Goal: Transaction & Acquisition: Subscribe to service/newsletter

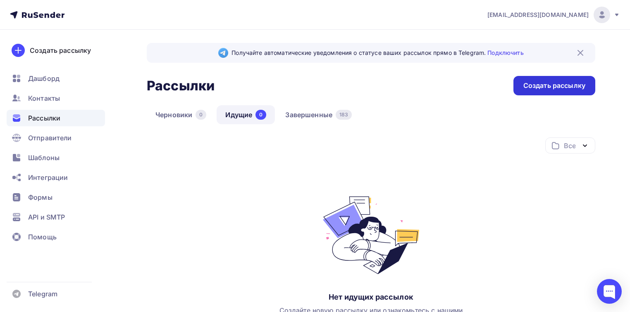
click at [532, 85] on div "Создать рассылку" at bounding box center [554, 86] width 62 height 10
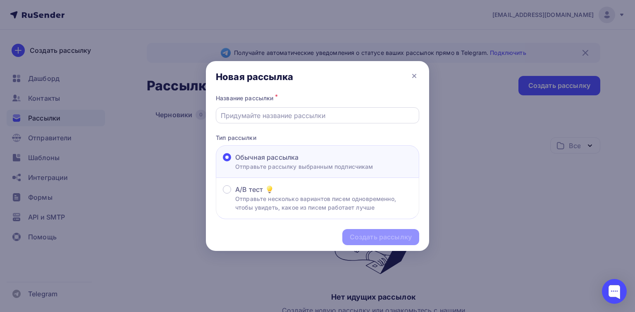
click at [279, 120] on div at bounding box center [317, 115] width 203 height 16
click at [248, 112] on input "text" at bounding box center [318, 116] width 194 height 10
paste input "Ферментация вместо [PERSON_NAME]: как восстановить микробиоту и энергию"
type input "Ферментация вместо [PERSON_NAME]: как восстановить микробиоту и энергию"
type input "р"
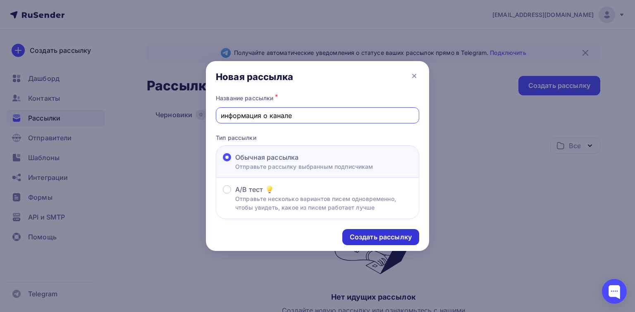
type input "информация о канале"
click at [379, 236] on div "Создать рассылку" at bounding box center [381, 238] width 62 height 10
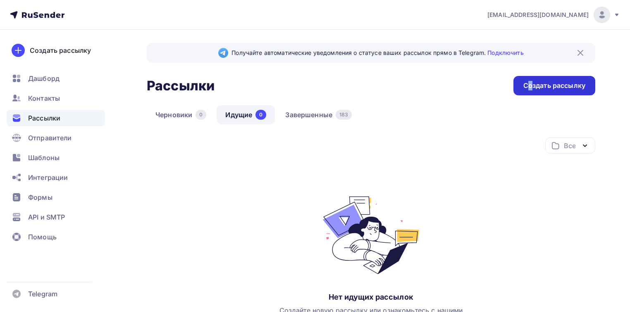
click at [530, 84] on div "Создать рассылку" at bounding box center [554, 86] width 62 height 10
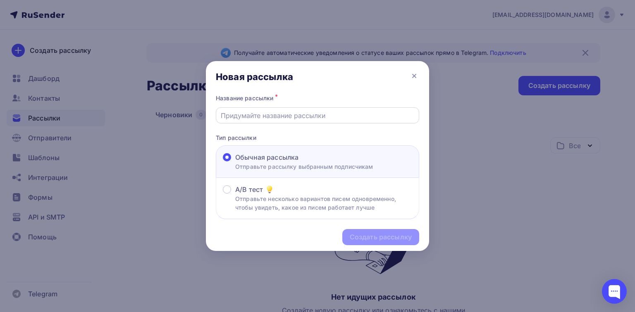
click at [293, 111] on input "text" at bounding box center [318, 116] width 194 height 10
paste input "Ферментация вместо [PERSON_NAME]: как восстановить микробиоту и энергию"
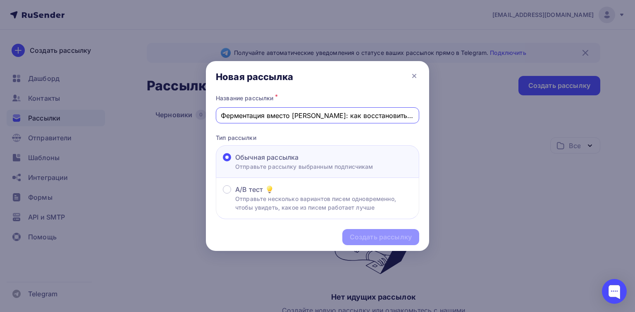
scroll to position [0, 37]
type input "Ферментация вместо [PERSON_NAME]: как восстановить микробиоту и энергию"
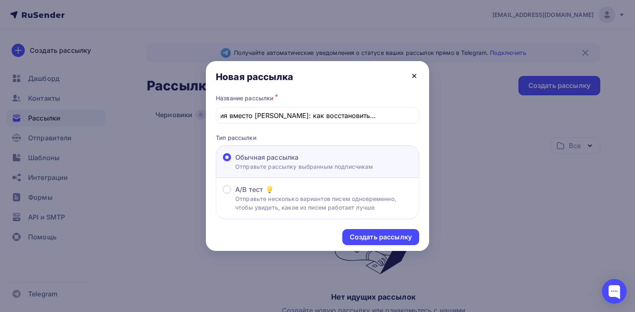
click at [412, 76] on icon at bounding box center [414, 76] width 10 height 10
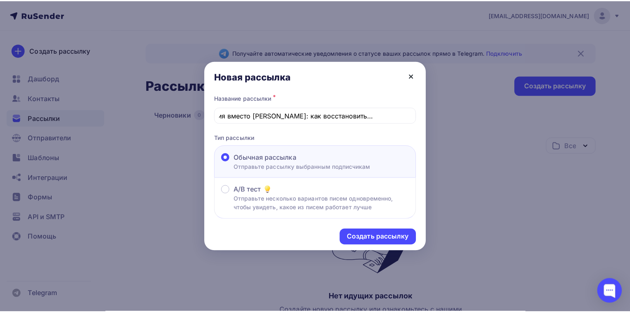
scroll to position [0, 0]
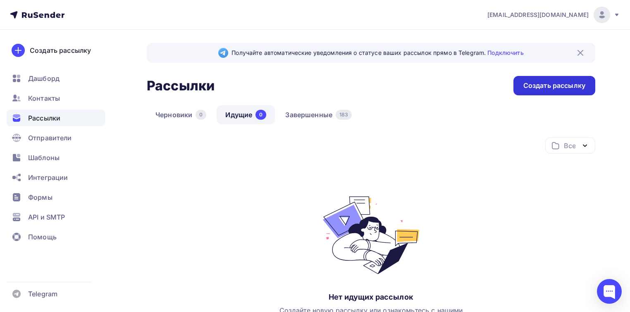
click at [561, 89] on div "Создать рассылку" at bounding box center [554, 86] width 62 height 10
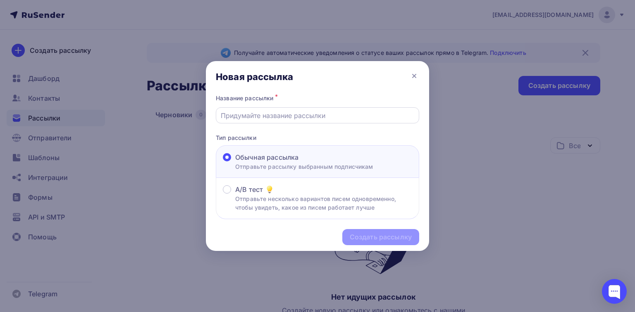
click at [298, 112] on input "text" at bounding box center [318, 116] width 194 height 10
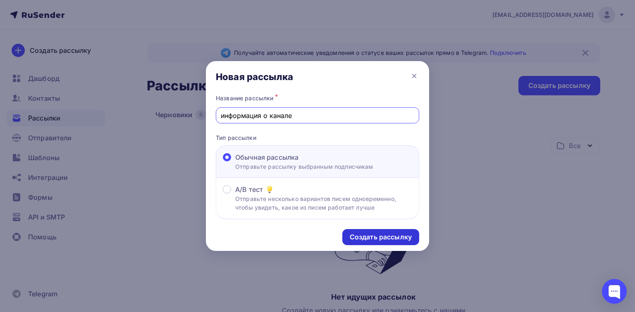
type input "информация о канале"
click at [371, 233] on div "Создать рассылку" at bounding box center [381, 238] width 62 height 10
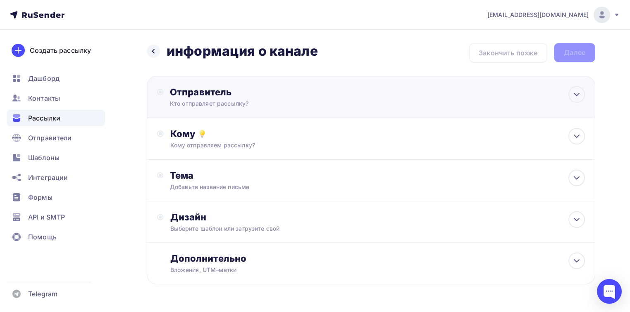
click at [213, 95] on div "Отправитель" at bounding box center [259, 92] width 179 height 12
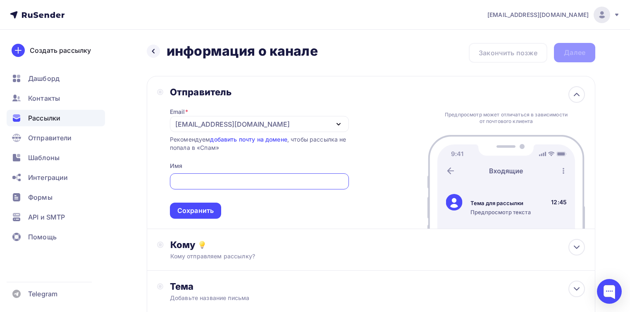
click at [208, 122] on div "[EMAIL_ADDRESS][DOMAIN_NAME]" at bounding box center [232, 124] width 114 height 10
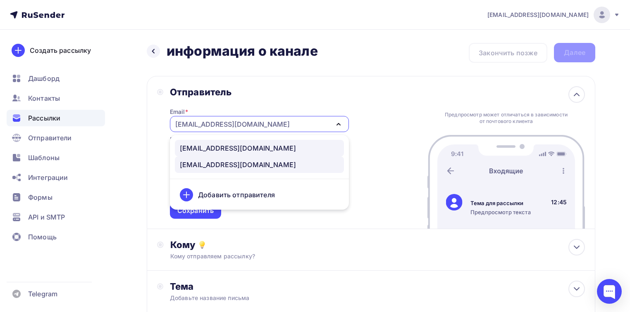
click at [212, 150] on div "[EMAIL_ADDRESS][DOMAIN_NAME]" at bounding box center [238, 148] width 116 height 10
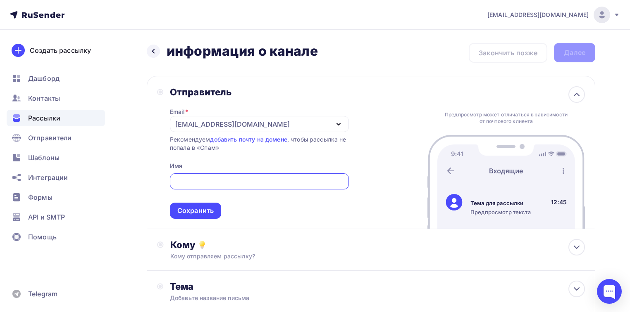
click at [199, 179] on input "text" at bounding box center [258, 182] width 169 height 10
type input "С"
type input "CultureOfHealth Info"
click at [208, 215] on div "Сохранить" at bounding box center [195, 211] width 51 height 16
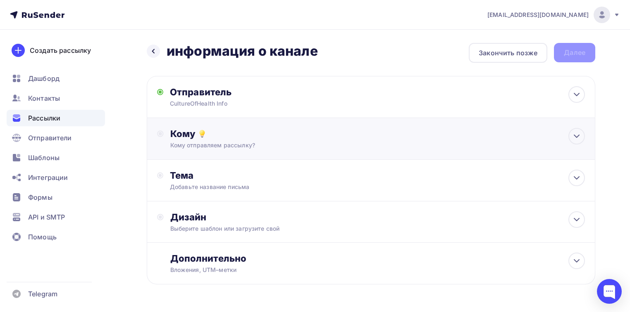
click at [218, 144] on div "Кому отправляем рассылку?" at bounding box center [356, 145] width 373 height 8
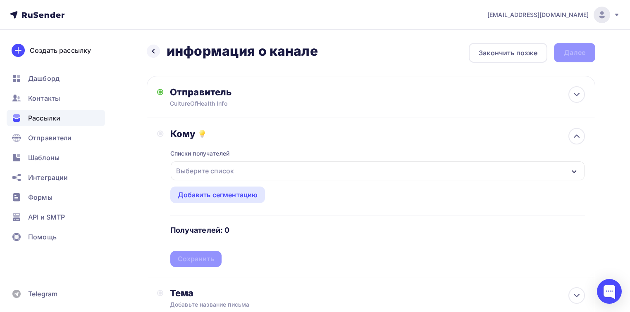
click at [222, 170] on div "Выберите список" at bounding box center [205, 171] width 64 height 15
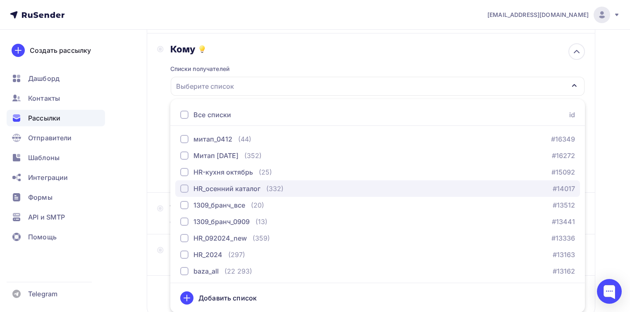
scroll to position [547, 0]
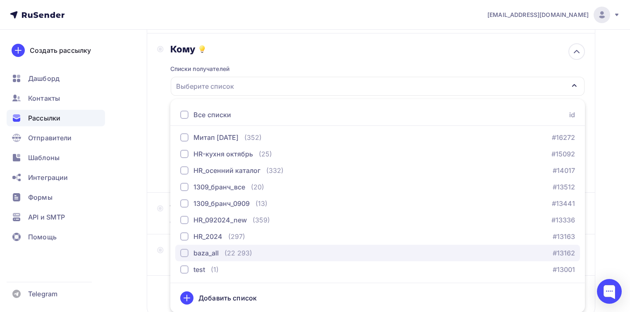
click at [210, 252] on div "baza_all" at bounding box center [205, 253] width 25 height 10
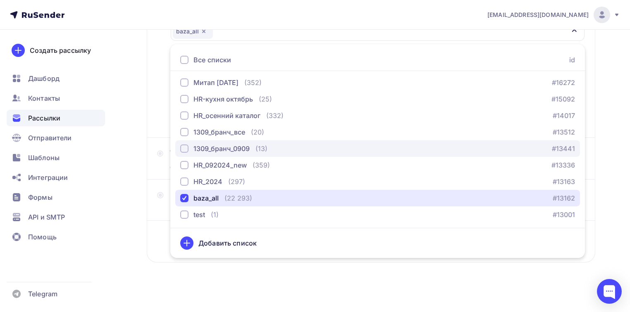
scroll to position [142, 0]
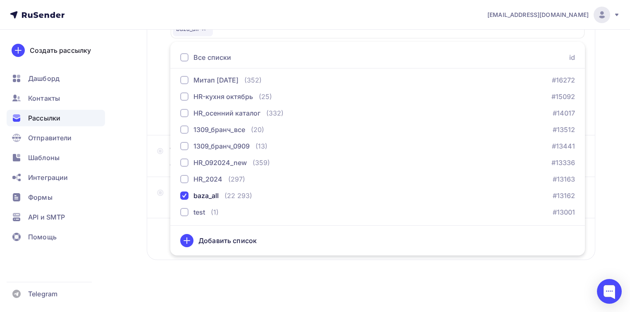
click at [607, 66] on div "Назад информация о канале информация о канале Закончить позже Далее Отправитель…" at bounding box center [315, 101] width 630 height 426
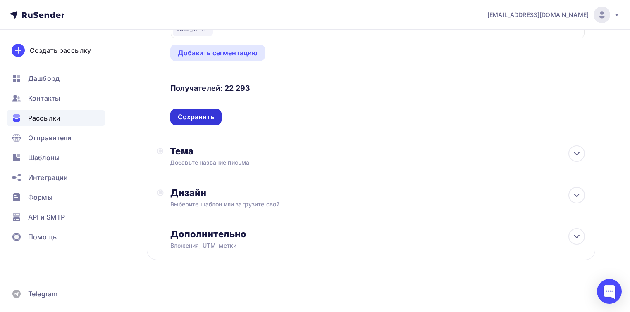
click at [195, 119] on div "Сохранить" at bounding box center [196, 117] width 36 height 10
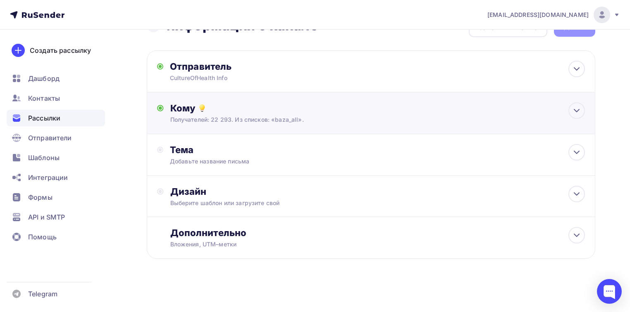
scroll to position [25, 0]
click at [188, 164] on div "Добавьте название письма" at bounding box center [243, 162] width 147 height 8
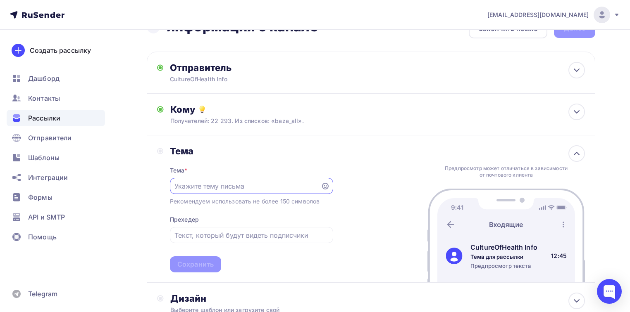
scroll to position [0, 0]
paste input "Ферментация вместо [PERSON_NAME]: как восстановить микробиоту и энергию"
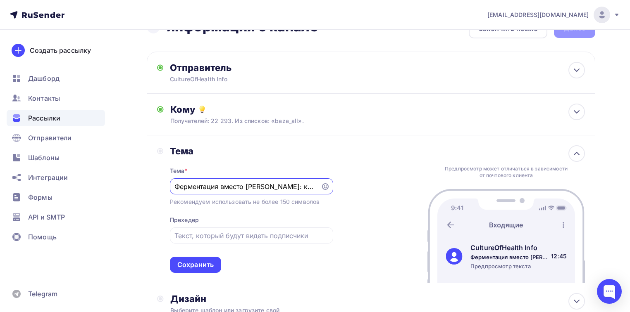
scroll to position [0, 89]
type input "Ферментация вместо [PERSON_NAME]: как восстановить микробиоту и энергию"
click at [220, 235] on input "text" at bounding box center [251, 236] width 154 height 10
paste input "Кухня как лаборатория здоровья: запускаем эксперимент сентября"
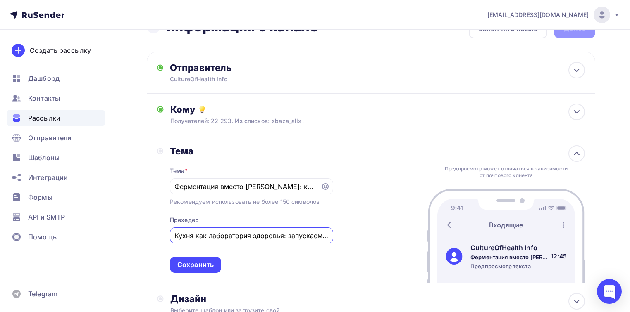
scroll to position [0, 68]
type input "Кухня как лаборатория здоровья: запускаем эксперимент сентября"
click at [197, 260] on div "Сохранить" at bounding box center [195, 265] width 36 height 10
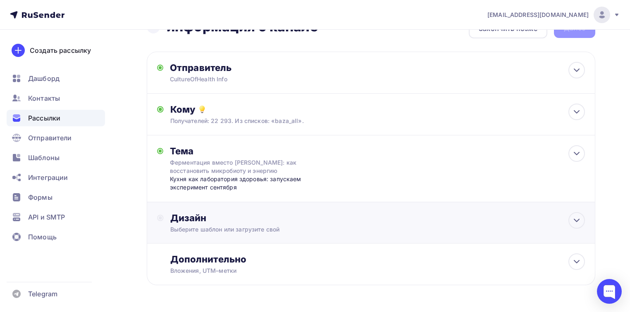
click at [207, 229] on div "Выберите шаблон или загрузите свой" at bounding box center [356, 230] width 373 height 8
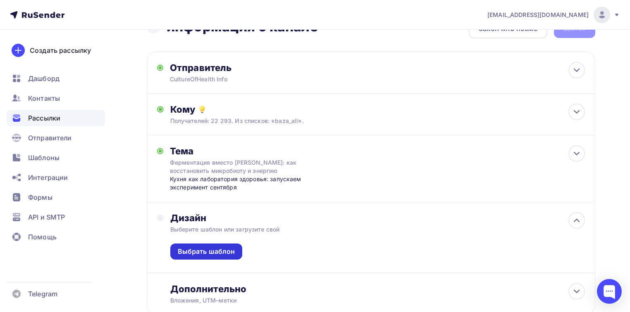
click at [210, 248] on div "Выбрать шаблон" at bounding box center [206, 252] width 57 height 10
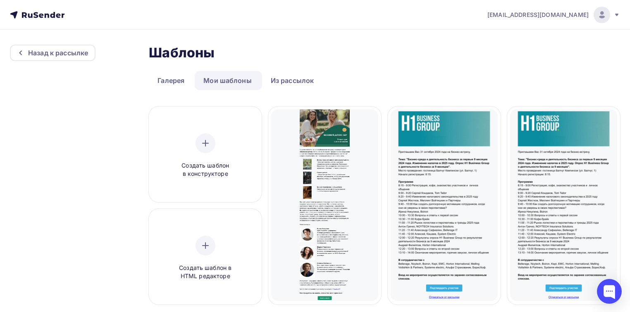
click at [234, 74] on link "Мои шаблоны" at bounding box center [228, 80] width 66 height 19
click at [291, 72] on link "Из рассылок" at bounding box center [292, 80] width 61 height 19
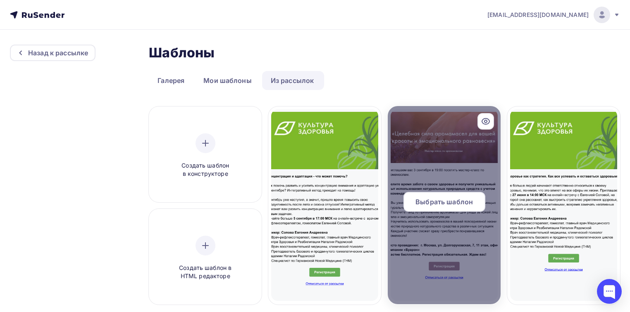
click at [455, 141] on div at bounding box center [444, 205] width 113 height 198
click at [438, 200] on span "Выбрать шаблон" at bounding box center [443, 202] width 57 height 10
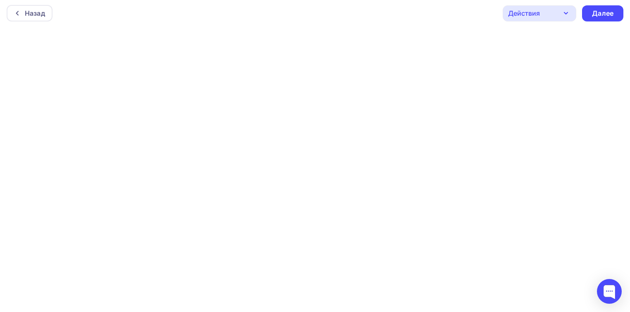
scroll to position [2, 0]
click at [568, 10] on icon "button" at bounding box center [566, 13] width 10 height 10
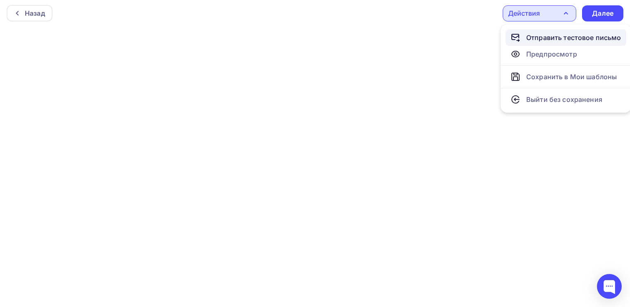
click at [567, 37] on div "Отправить тестовое письмо" at bounding box center [573, 38] width 95 height 10
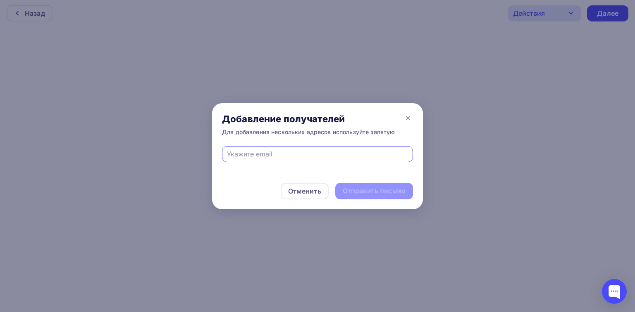
click at [342, 147] on div at bounding box center [317, 154] width 191 height 16
click at [306, 151] on input "text" at bounding box center [317, 154] width 181 height 10
type input "[EMAIL_ADDRESS][DOMAIN_NAME]"
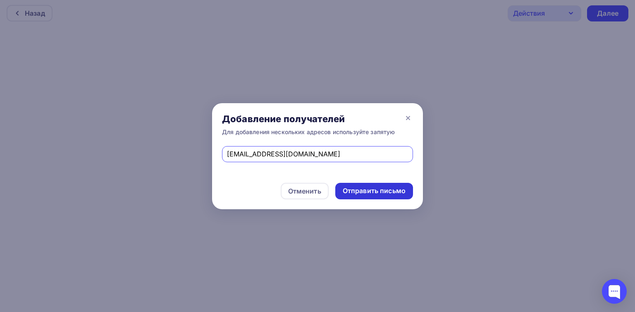
click at [382, 193] on div "Отправить письмо" at bounding box center [374, 191] width 63 height 10
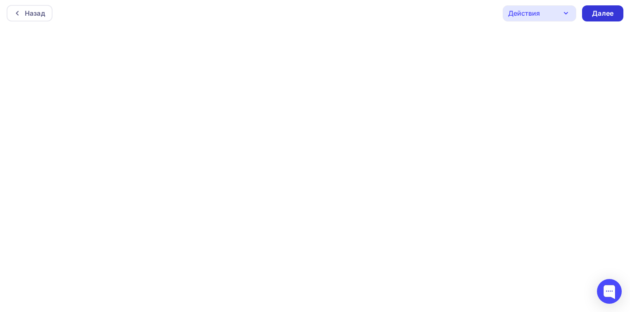
click at [608, 10] on div "Далее" at bounding box center [602, 14] width 21 height 10
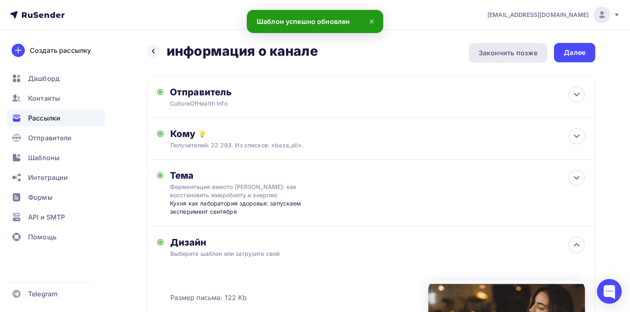
click at [489, 54] on div "Закончить позже" at bounding box center [508, 53] width 59 height 10
